Goal: Task Accomplishment & Management: Complete application form

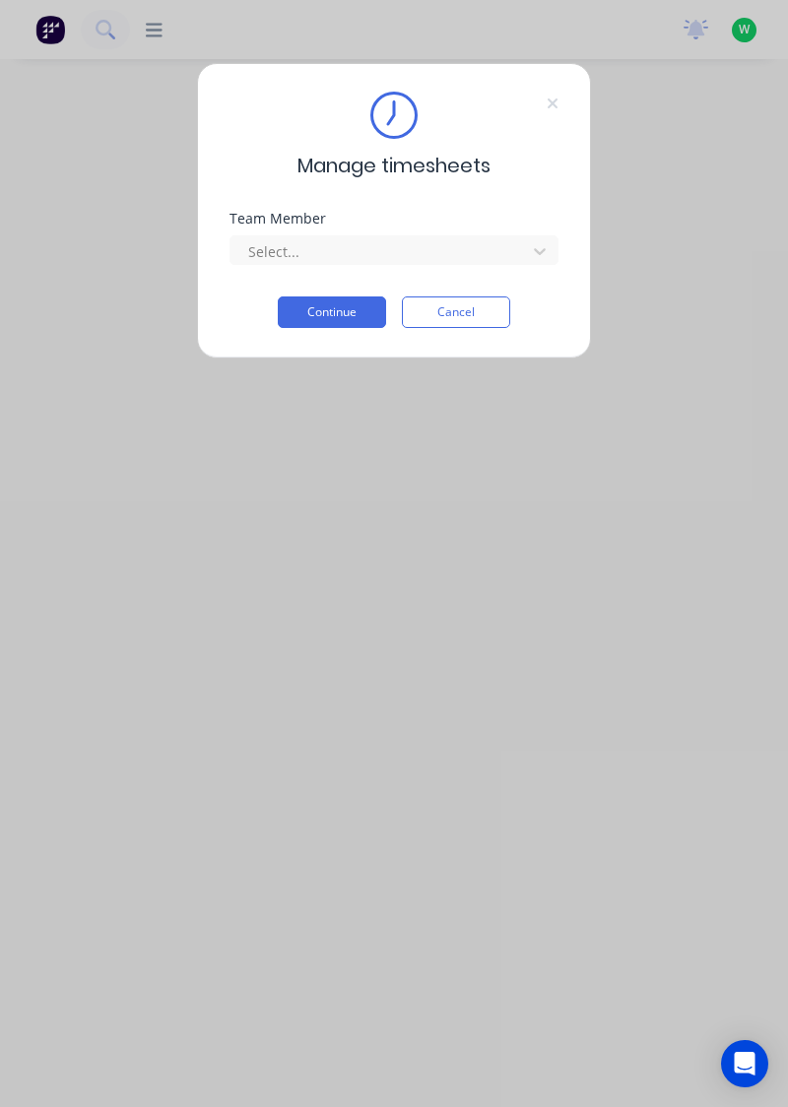
click at [550, 102] on icon at bounding box center [553, 104] width 12 height 16
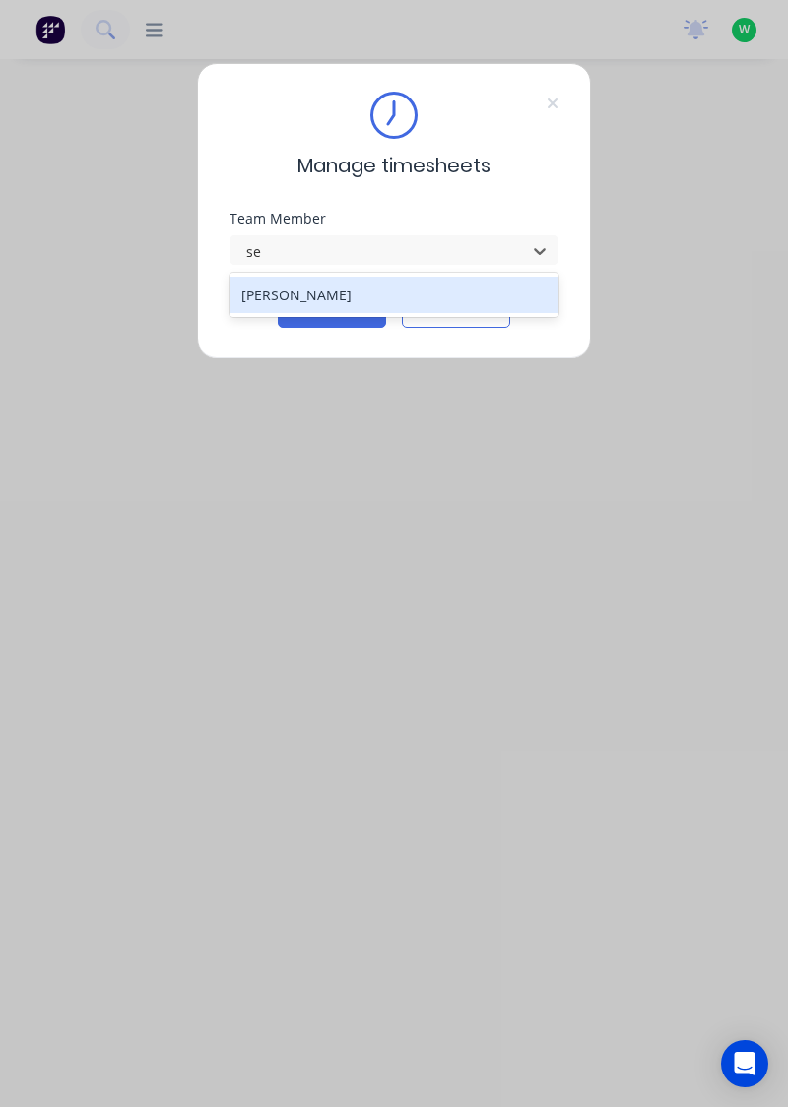
click at [291, 286] on div "[PERSON_NAME]" at bounding box center [395, 295] width 330 height 36
type input "se"
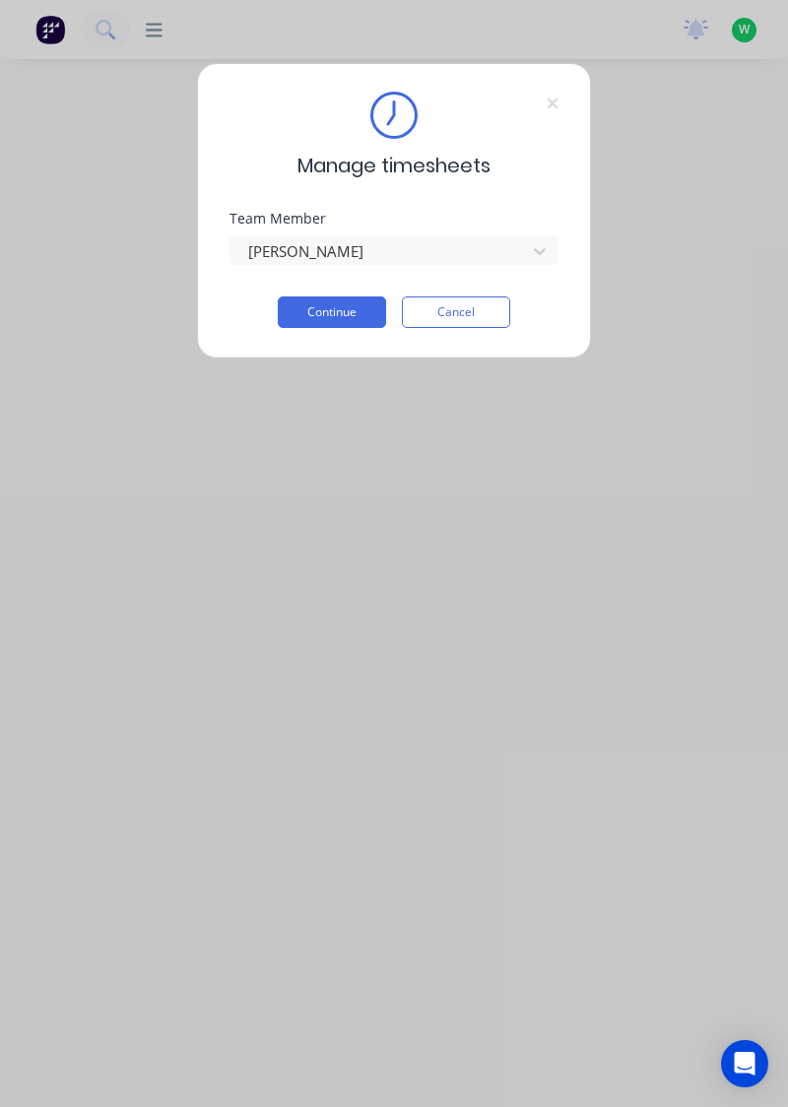
click at [309, 303] on button "Continue" at bounding box center [332, 313] width 108 height 32
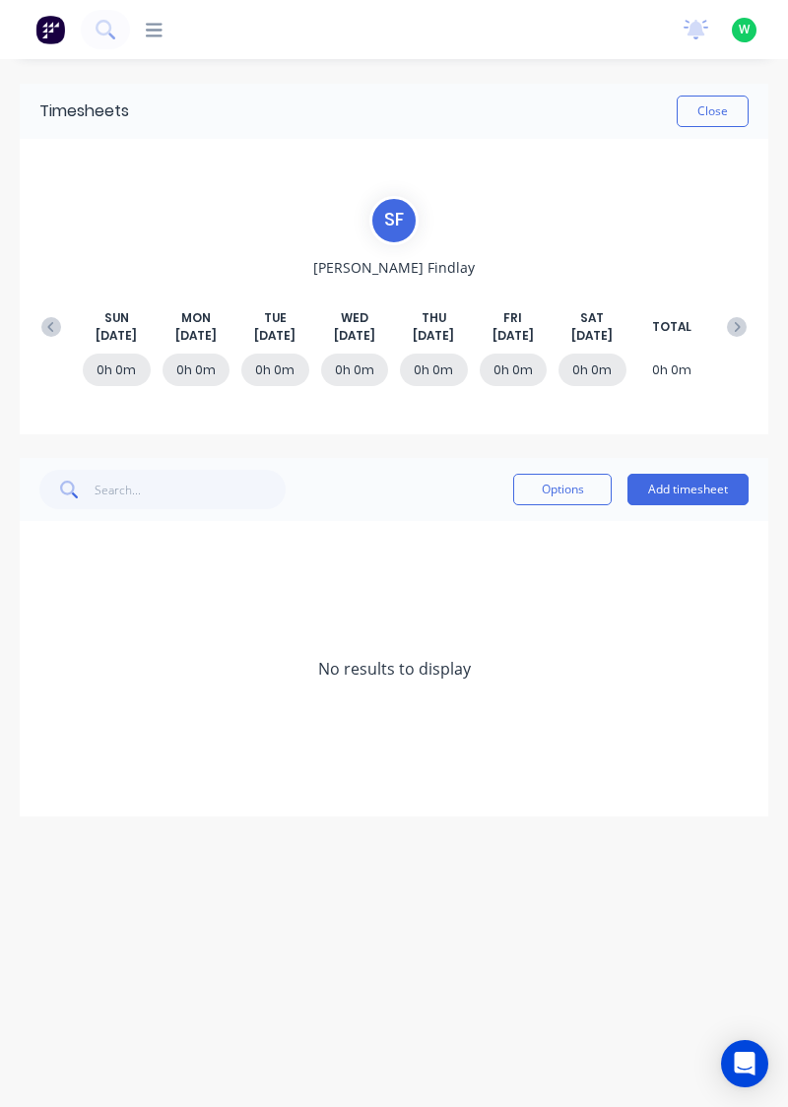
click at [724, 494] on button "Add timesheet" at bounding box center [688, 490] width 121 height 32
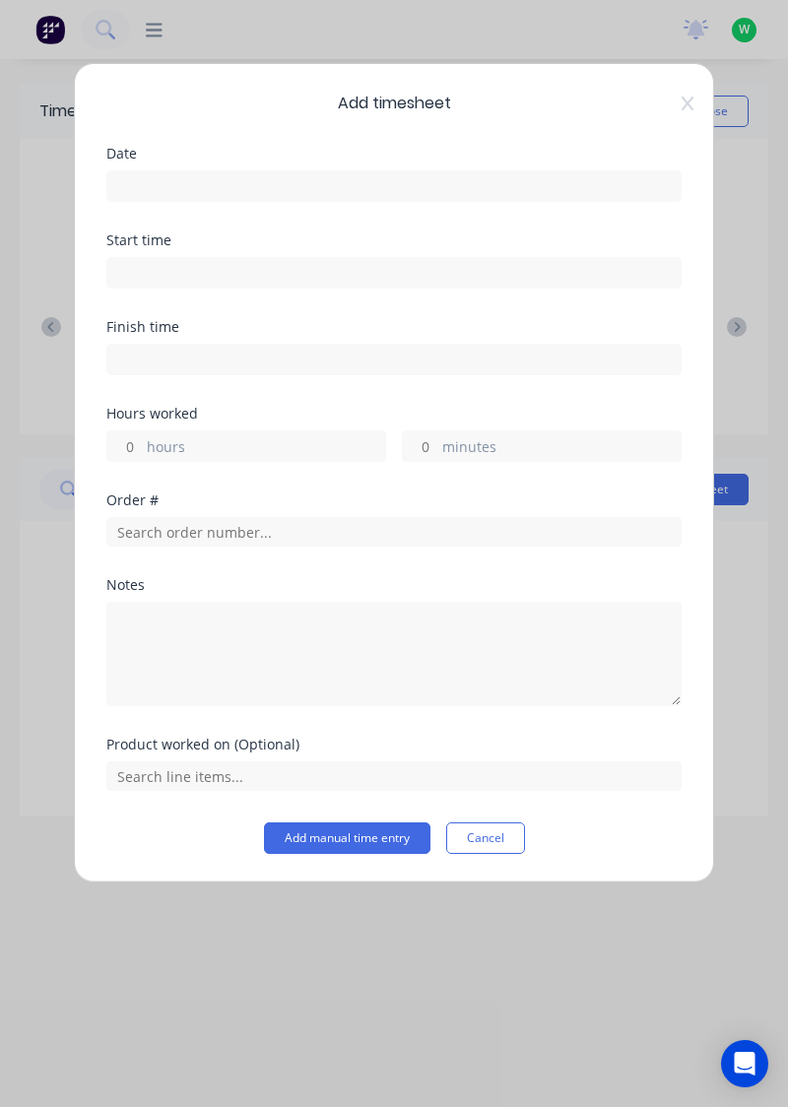
click at [177, 190] on input at bounding box center [393, 186] width 573 height 30
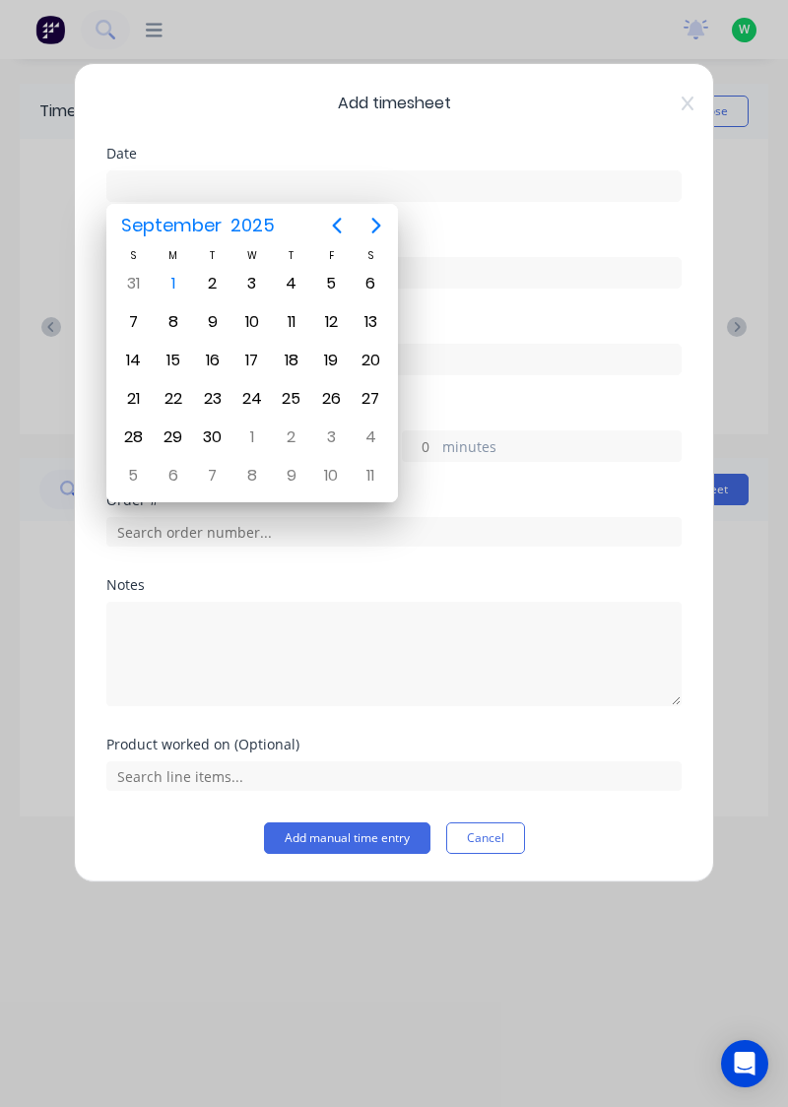
click at [156, 288] on div "[DATE]" at bounding box center [172, 283] width 39 height 37
type input "[DATE]"
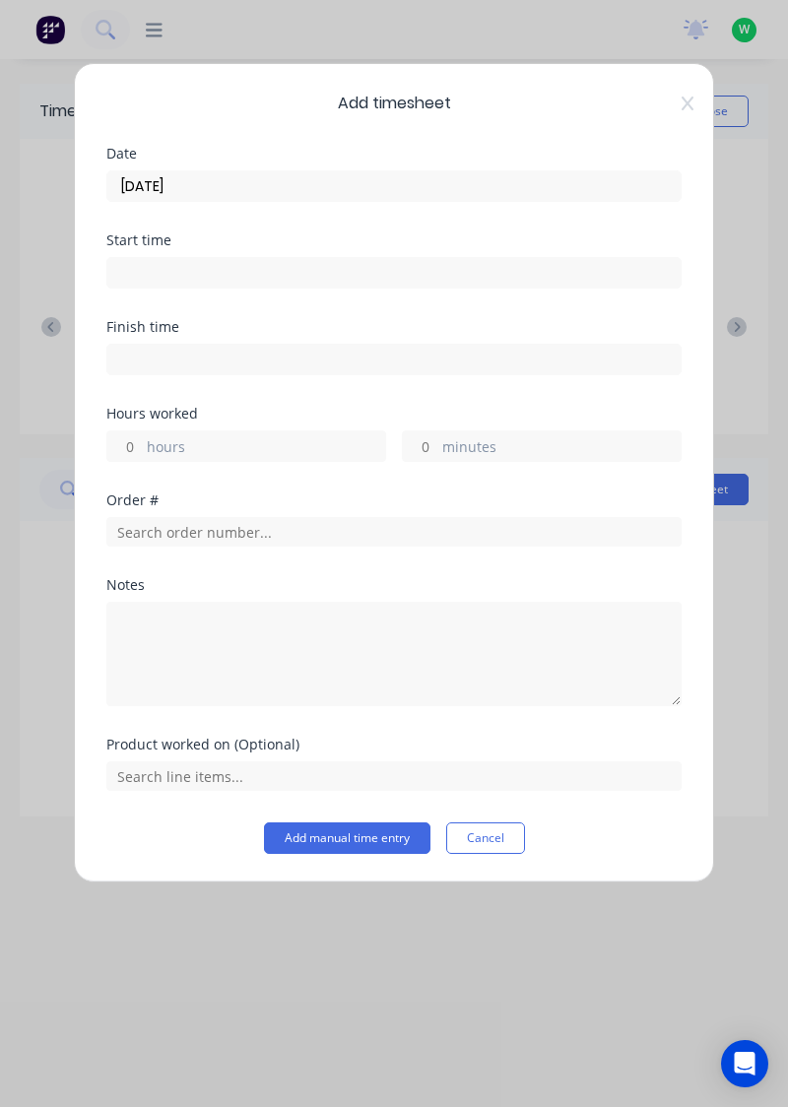
click at [124, 437] on input "hours" at bounding box center [124, 447] width 34 height 30
type input "8"
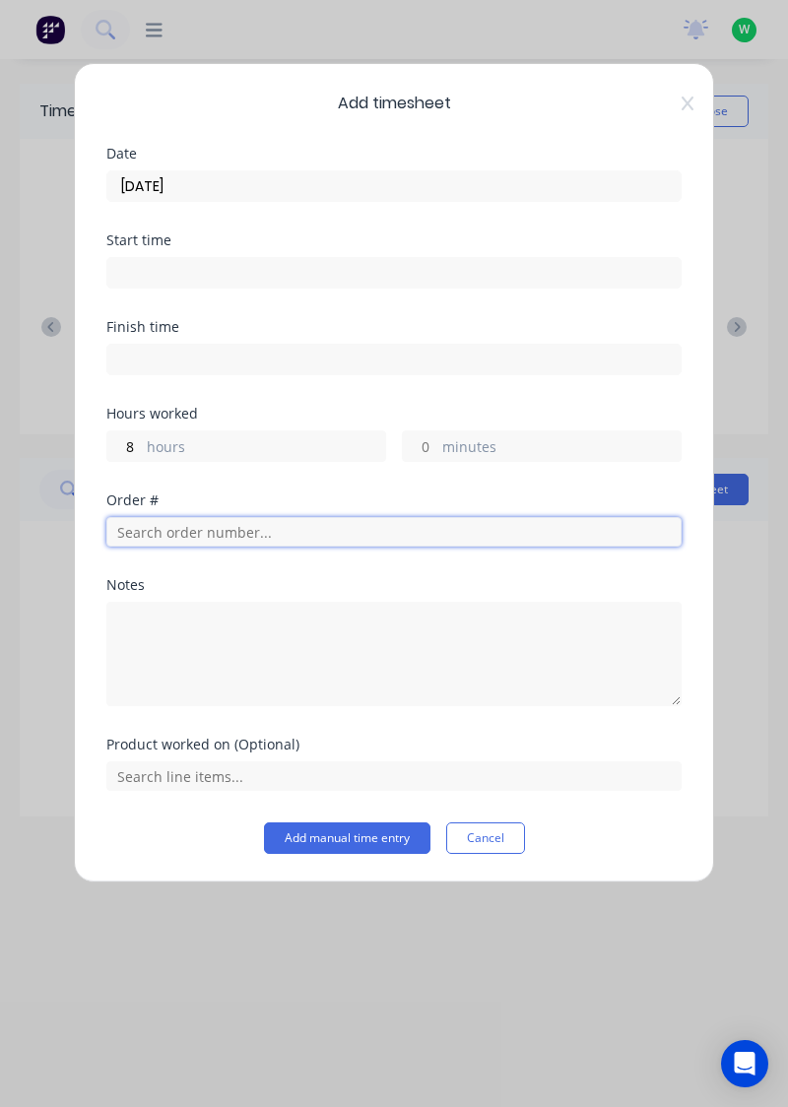
click at [146, 530] on input "text" at bounding box center [393, 532] width 575 height 30
type input "18778"
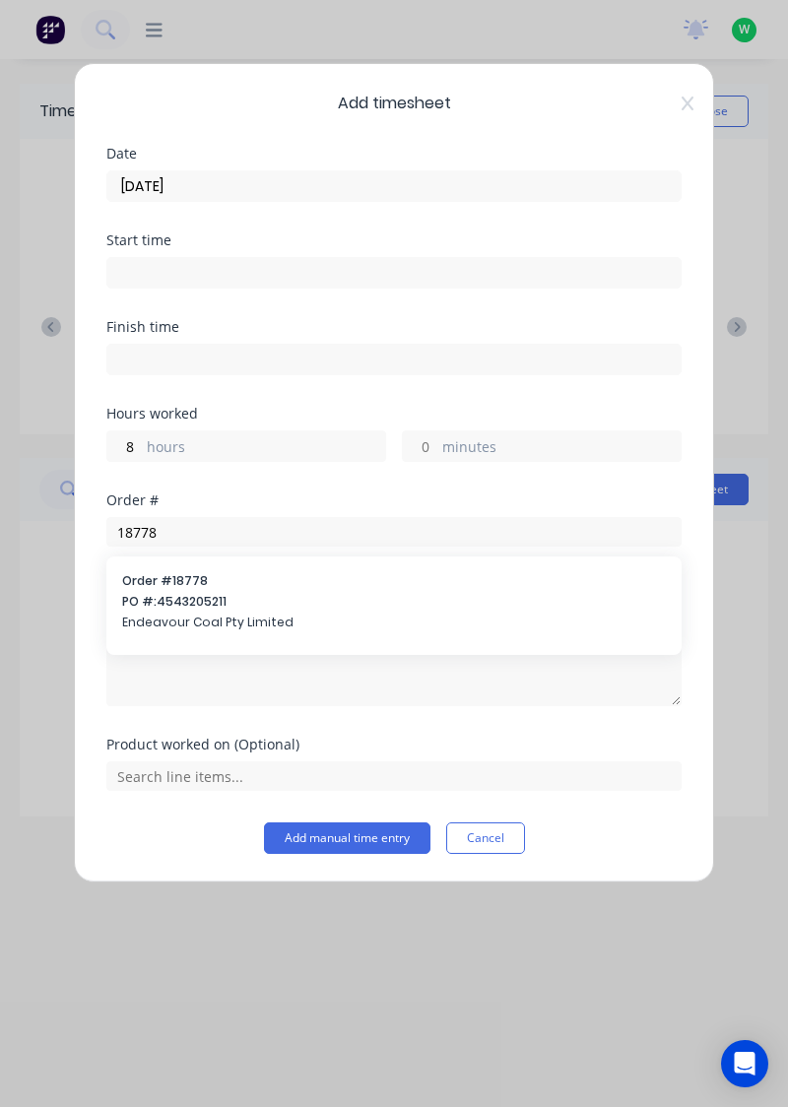
click at [189, 607] on span "PO #: 4543205211" at bounding box center [394, 602] width 544 height 18
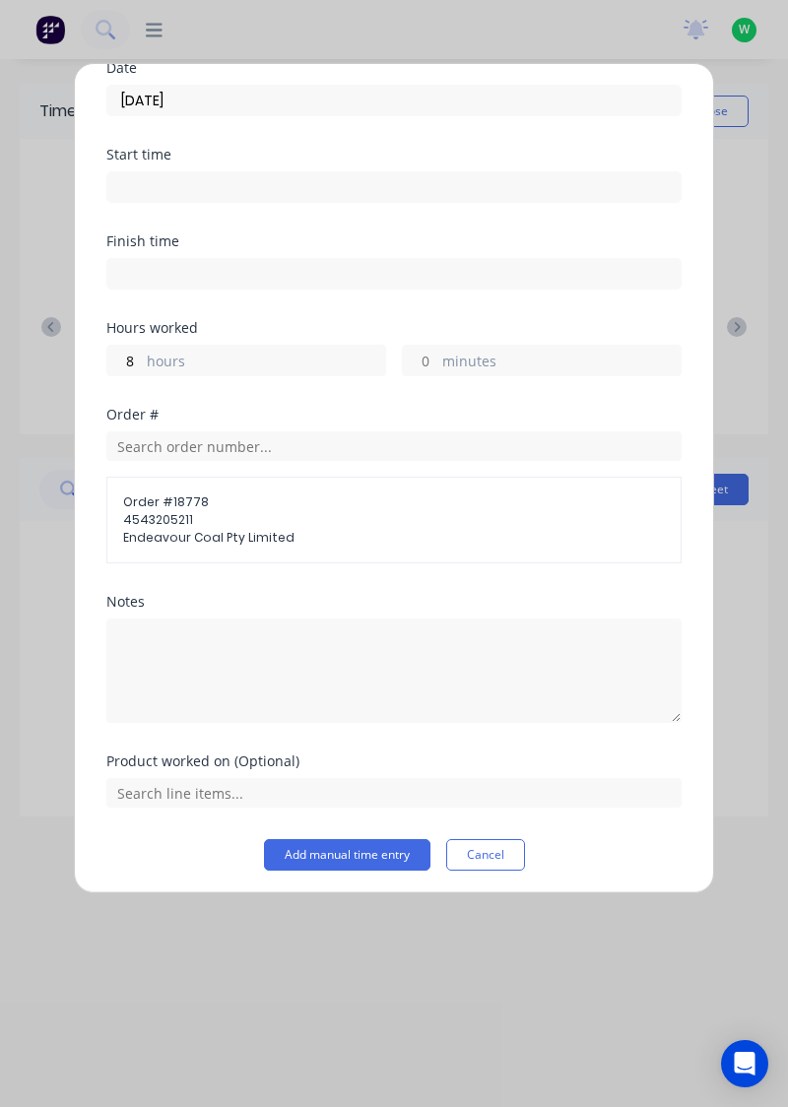
scroll to position [87, 0]
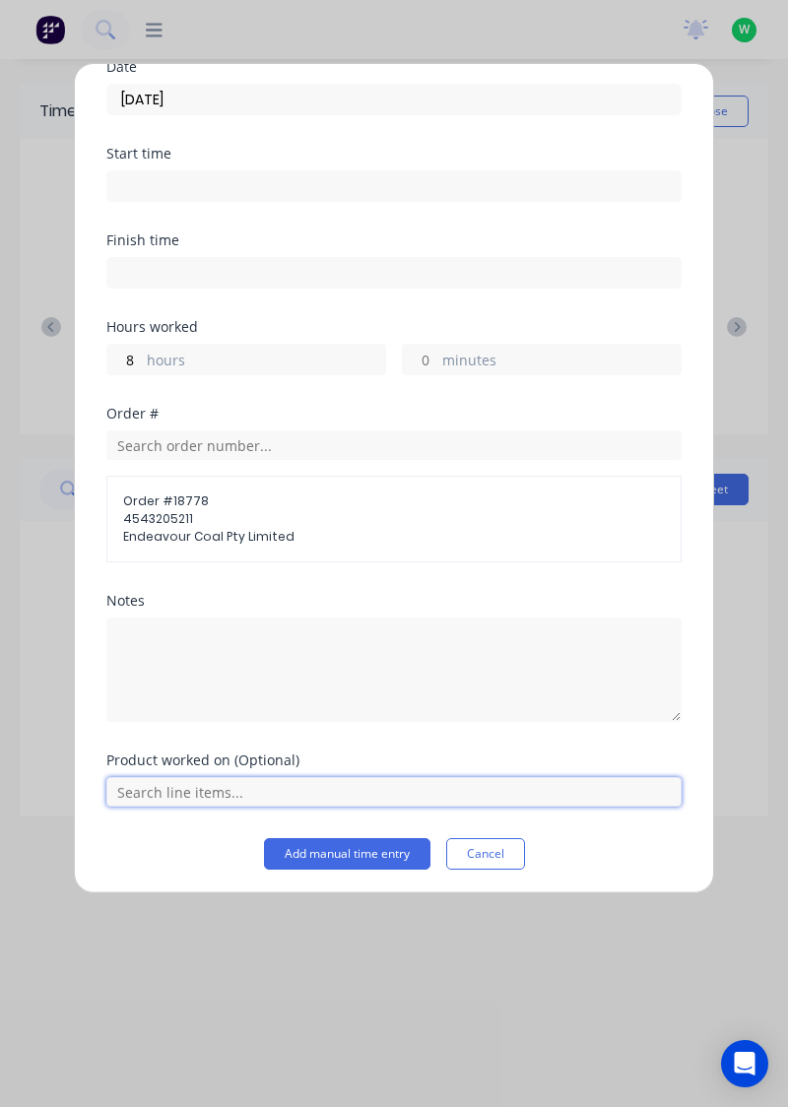
click at [121, 790] on input "text" at bounding box center [393, 792] width 575 height 30
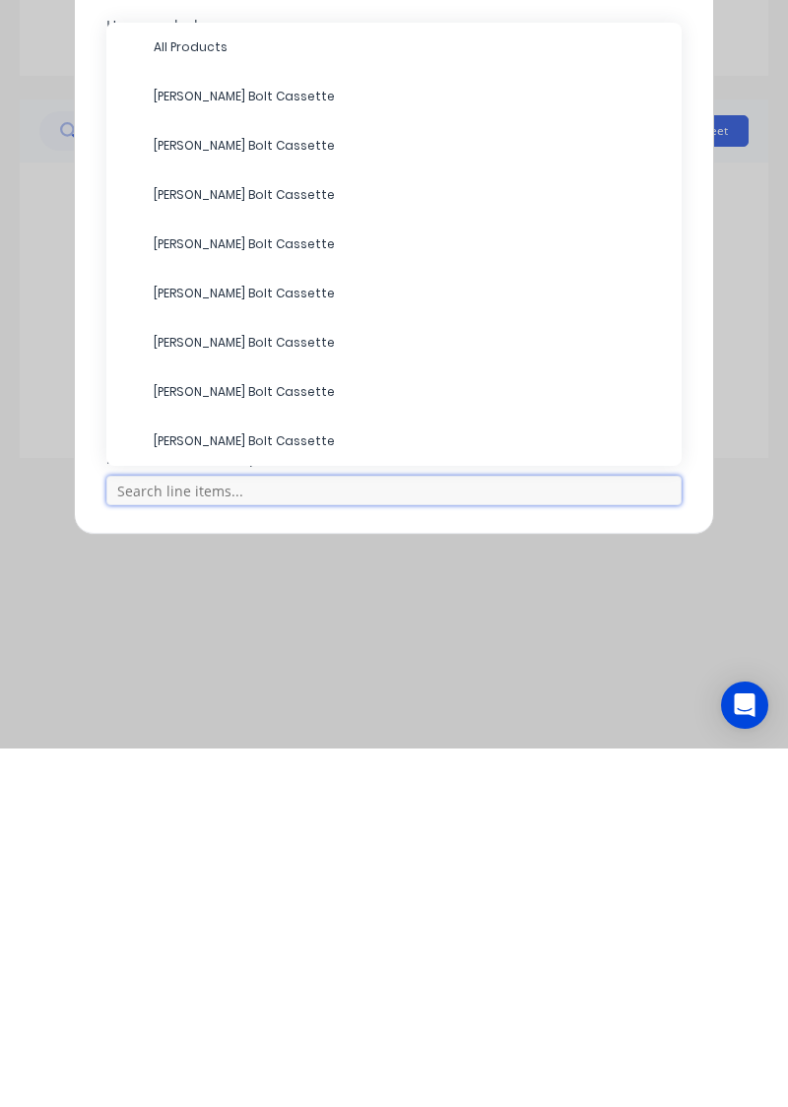
scroll to position [0, 0]
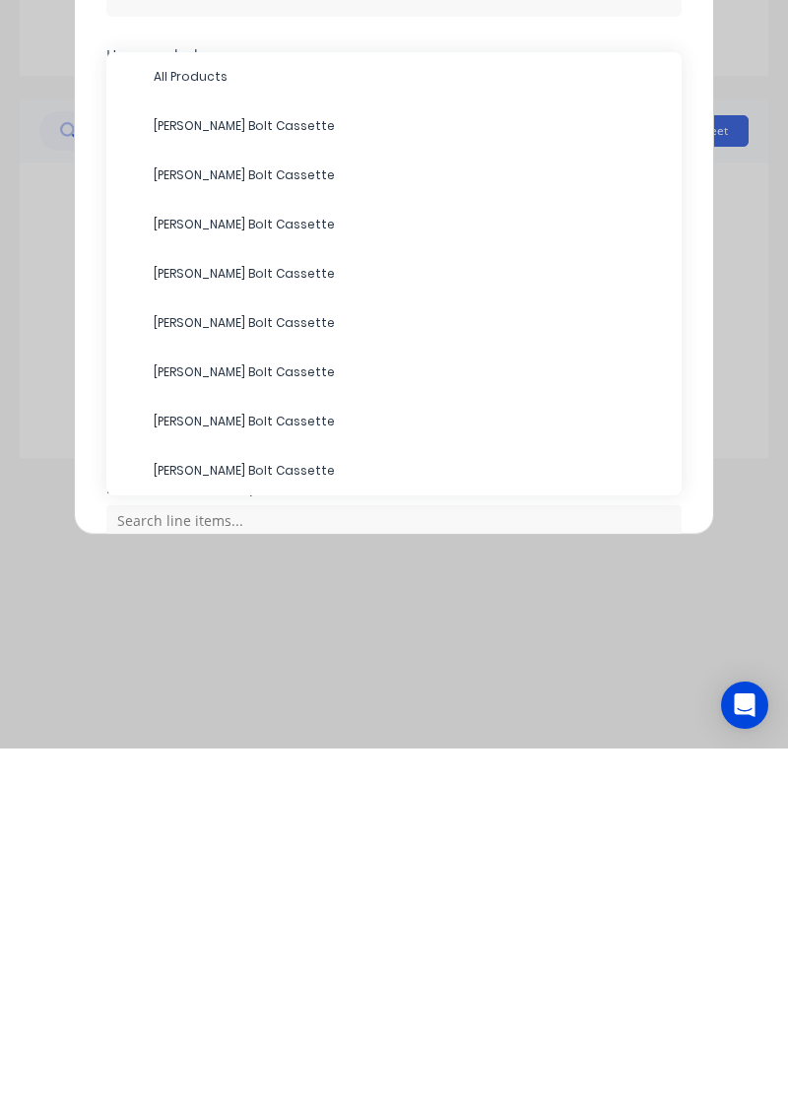
click at [178, 432] on span "All Products" at bounding box center [410, 436] width 512 height 18
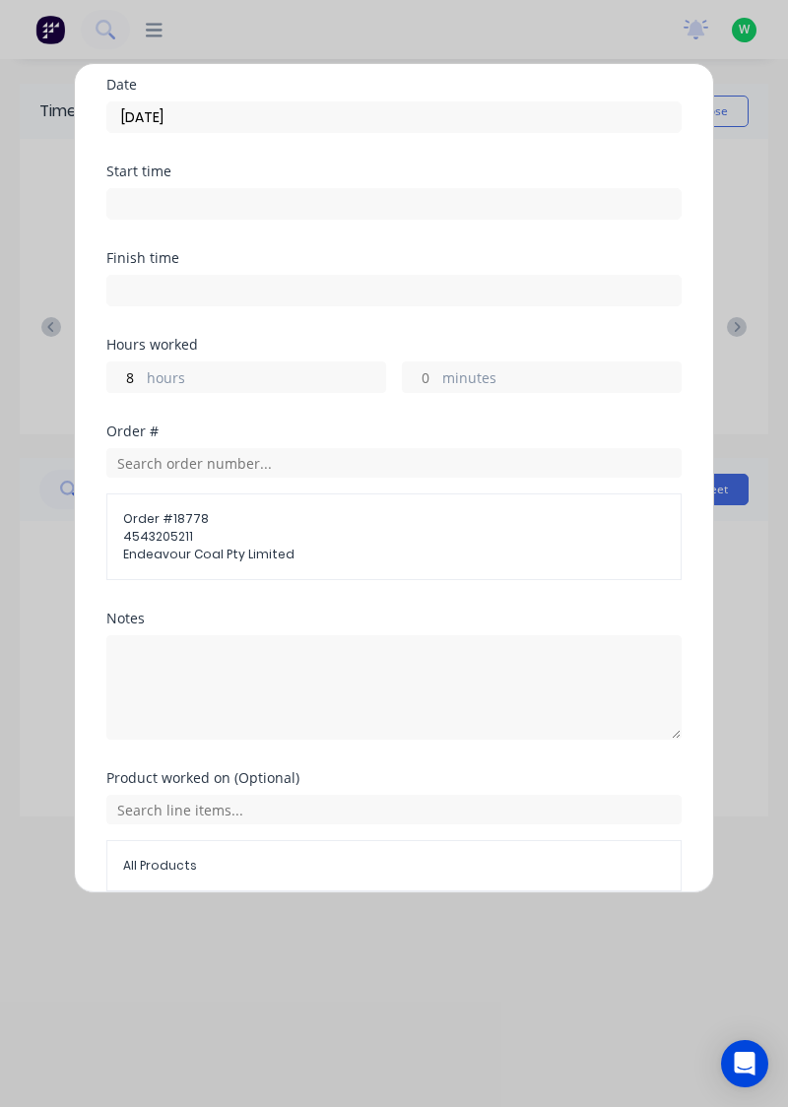
scroll to position [153, 0]
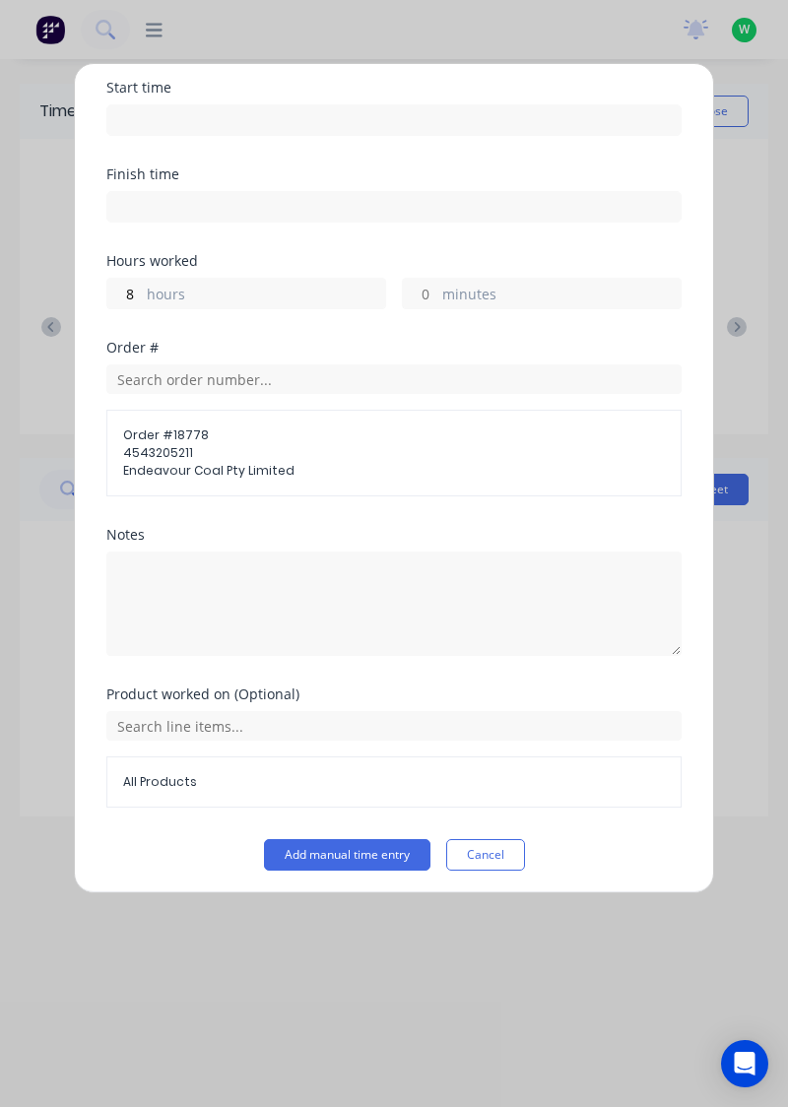
click at [333, 857] on button "Add manual time entry" at bounding box center [347, 855] width 167 height 32
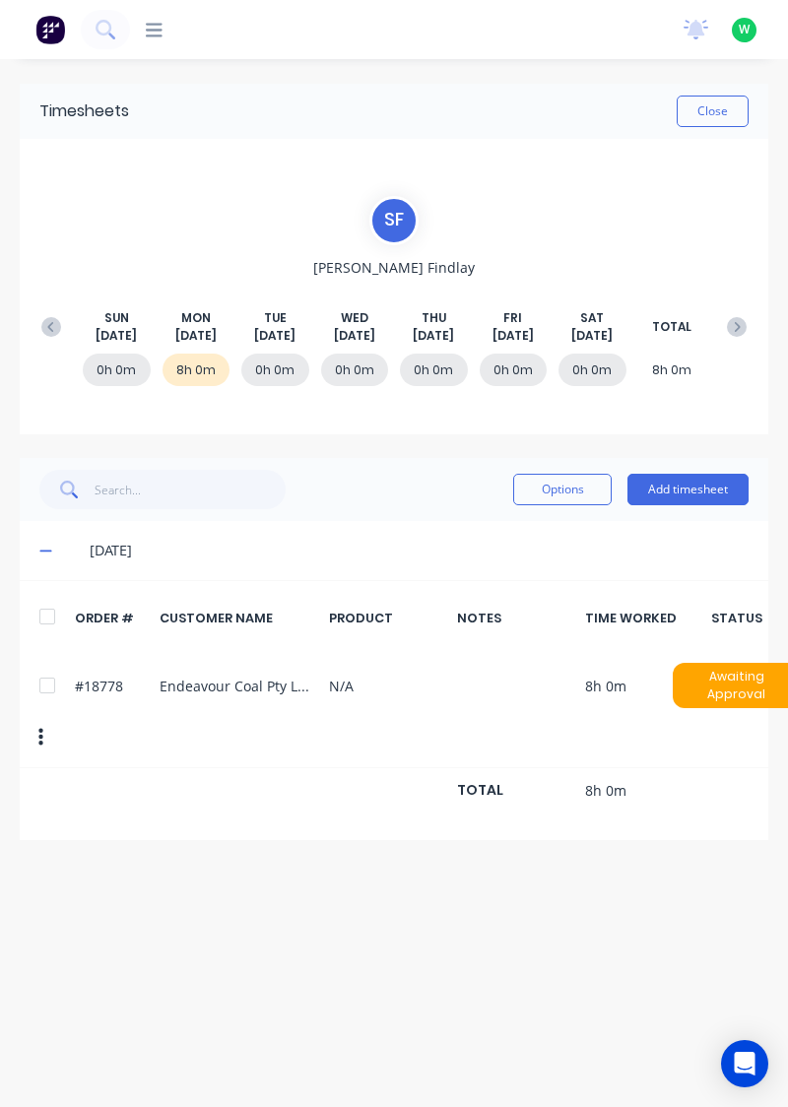
click at [721, 104] on button "Close" at bounding box center [713, 112] width 72 height 32
